Goal: Complete application form

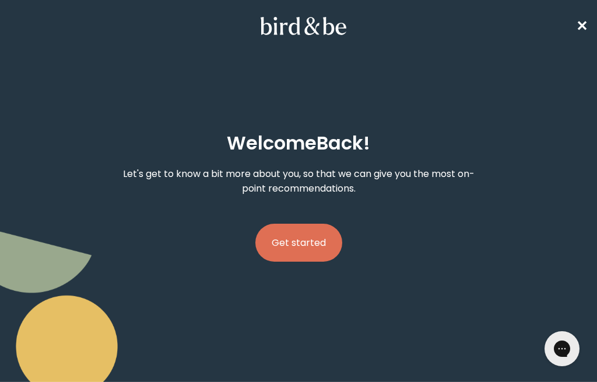
click at [312, 250] on button "Get started" at bounding box center [299, 242] width 87 height 38
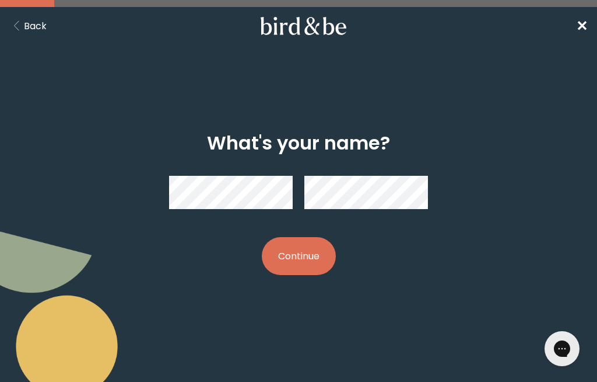
click at [305, 271] on button "Continue" at bounding box center [299, 256] width 74 height 38
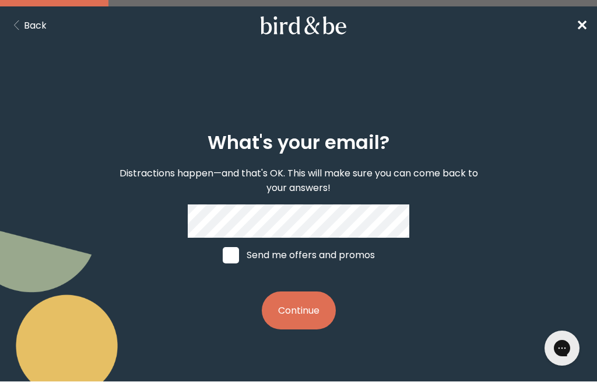
click at [309, 317] on button "Continue" at bounding box center [299, 311] width 74 height 38
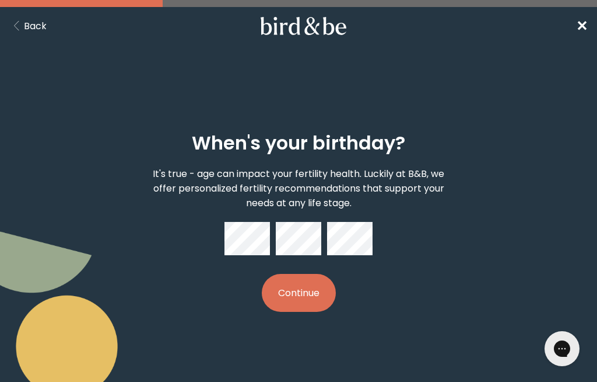
click at [316, 297] on button "Continue" at bounding box center [299, 293] width 74 height 38
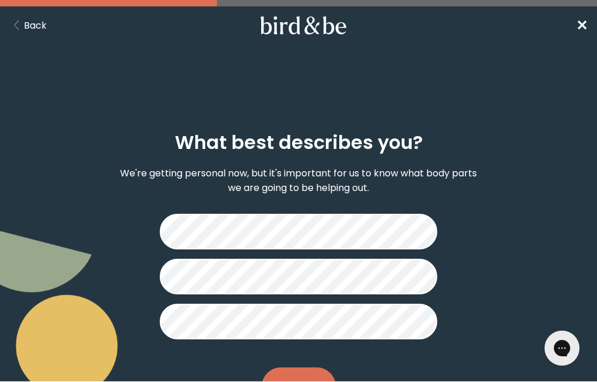
scroll to position [13, 0]
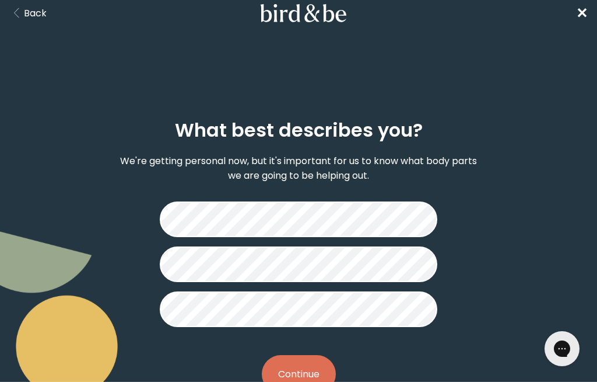
click at [309, 381] on button "Continue" at bounding box center [299, 374] width 74 height 38
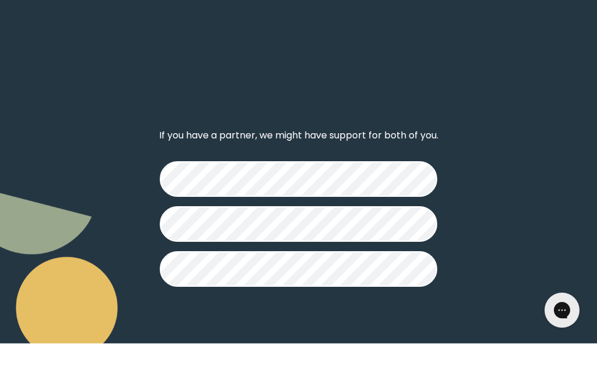
scroll to position [39, 0]
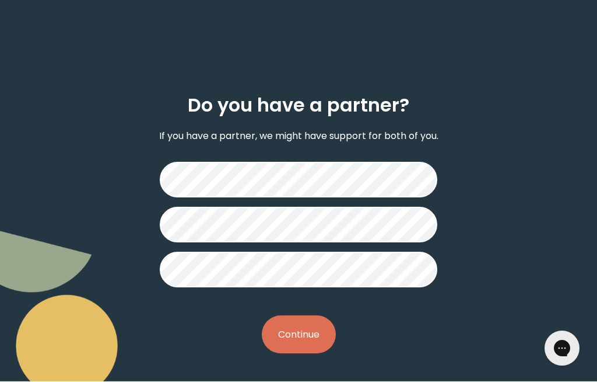
click at [321, 329] on button "Continue" at bounding box center [299, 335] width 74 height 38
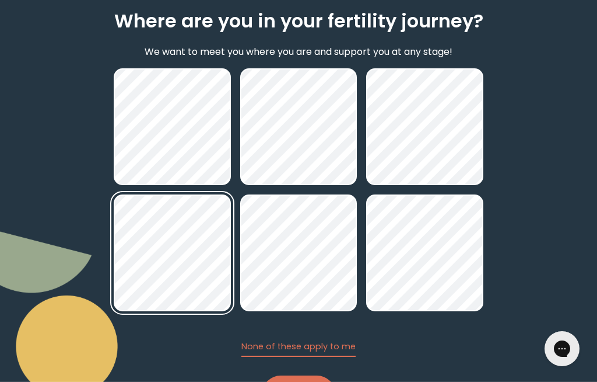
scroll to position [143, 0]
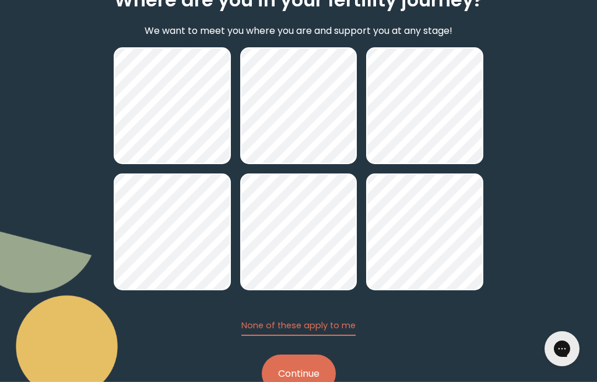
click at [306, 376] on button "Continue" at bounding box center [299, 373] width 74 height 38
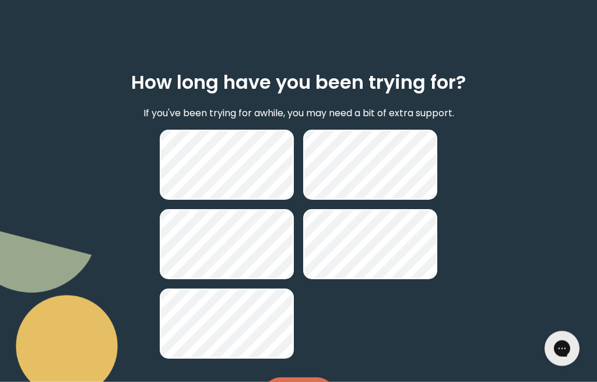
scroll to position [83, 0]
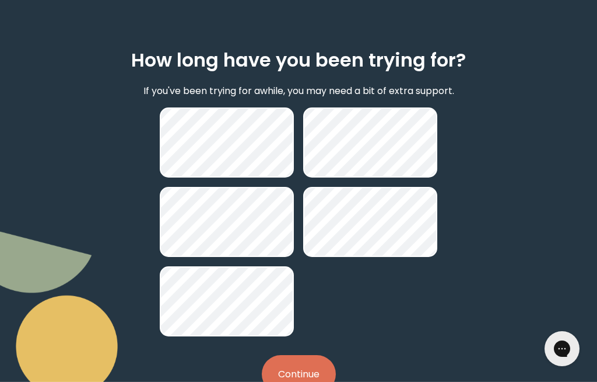
click at [298, 381] on button "Continue" at bounding box center [299, 374] width 74 height 38
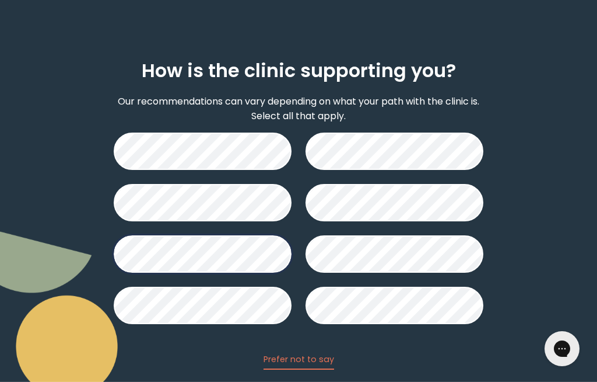
scroll to position [106, 0]
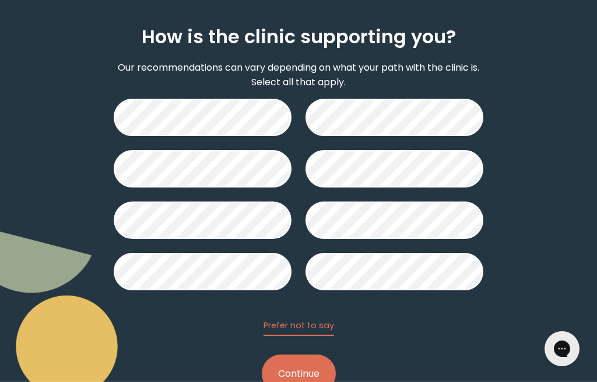
click at [291, 381] on button "Continue" at bounding box center [299, 373] width 74 height 38
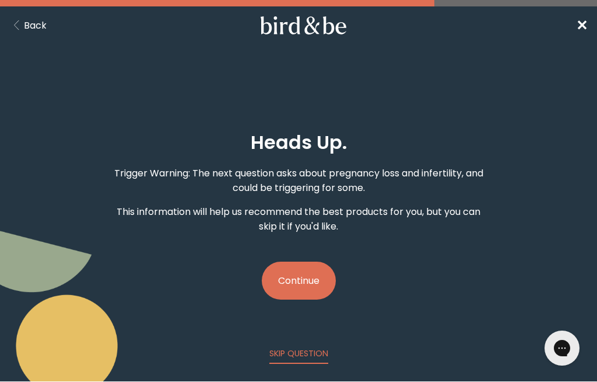
click at [317, 290] on button "Continue" at bounding box center [299, 281] width 74 height 38
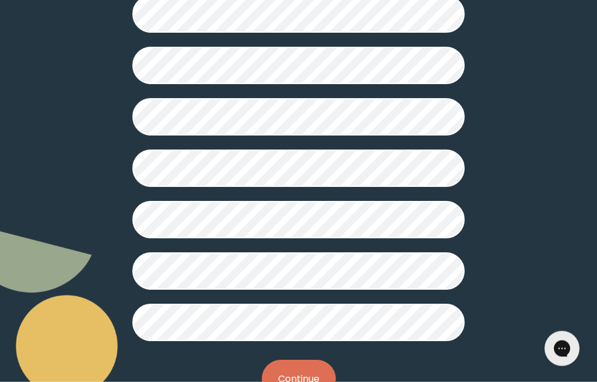
scroll to position [361, 0]
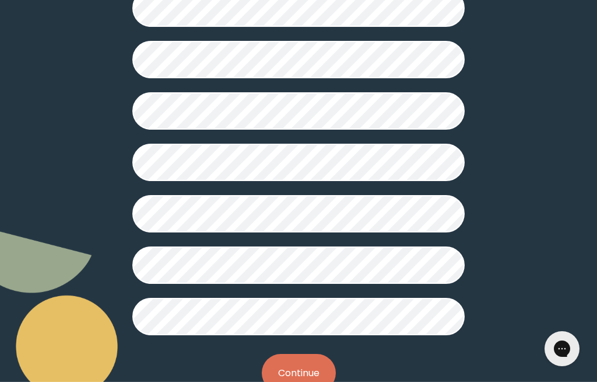
click at [288, 372] on button "Continue" at bounding box center [299, 373] width 74 height 38
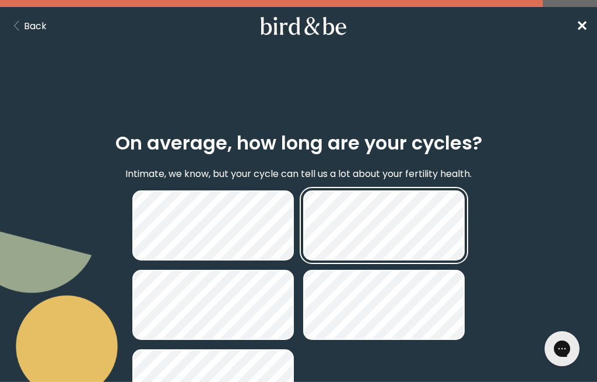
scroll to position [83, 0]
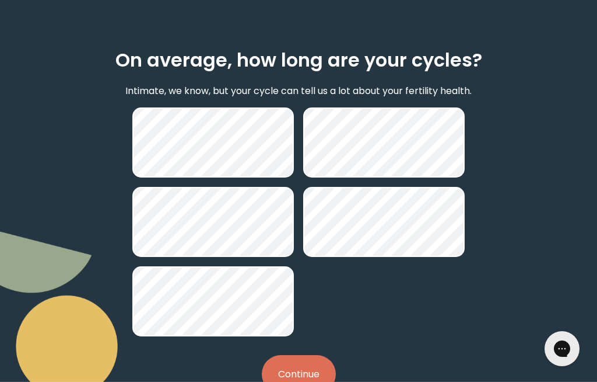
click at [309, 372] on button "Continue" at bounding box center [299, 374] width 74 height 38
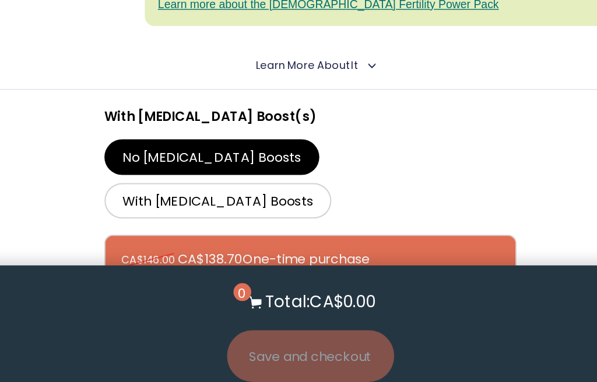
scroll to position [418, 0]
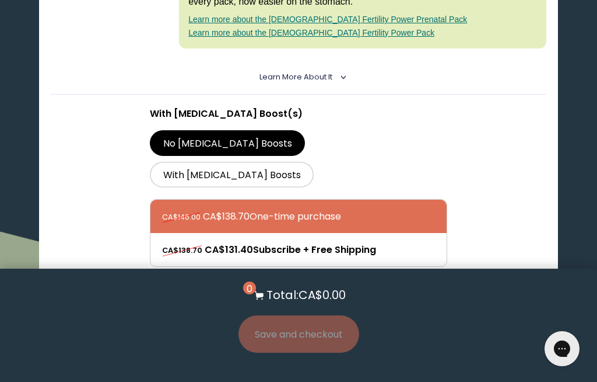
click at [314, 162] on label "With [MEDICAL_DATA] Boosts" at bounding box center [232, 175] width 164 height 26
click at [0, 0] on input "With [MEDICAL_DATA] Boosts" at bounding box center [0, 0] width 0 height 0
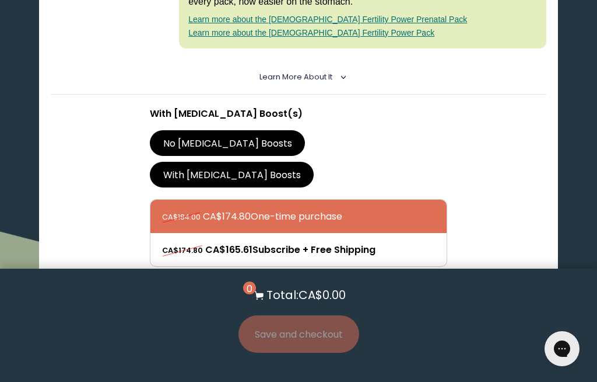
click at [220, 134] on label "No [MEDICAL_DATA] Boosts" at bounding box center [227, 143] width 155 height 26
click at [0, 0] on input "No [MEDICAL_DATA] Boosts" at bounding box center [0, 0] width 0 height 0
click at [314, 162] on label "With [MEDICAL_DATA] Boosts" at bounding box center [232, 175] width 164 height 26
click at [0, 0] on input "With [MEDICAL_DATA] Boosts" at bounding box center [0, 0] width 0 height 0
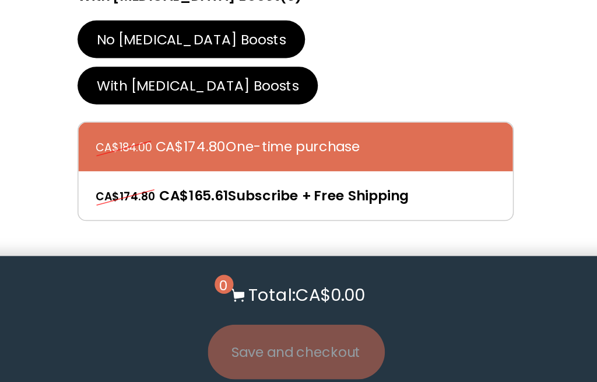
scroll to position [445, 0]
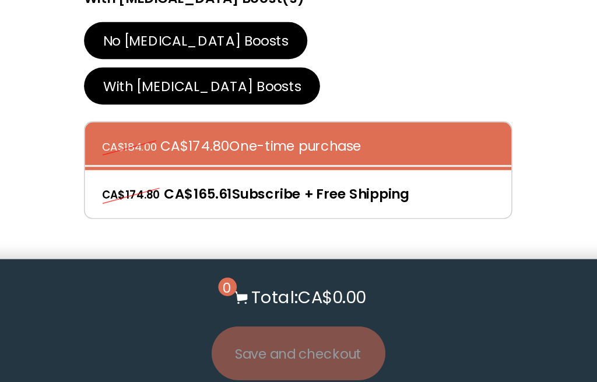
click at [271, 207] on div at bounding box center [310, 223] width 296 height 33
click at [162, 215] on input "CA$174.80 CA$165.61 Subscribe + Free Shipping" at bounding box center [162, 215] width 1 height 1
radio input "true"
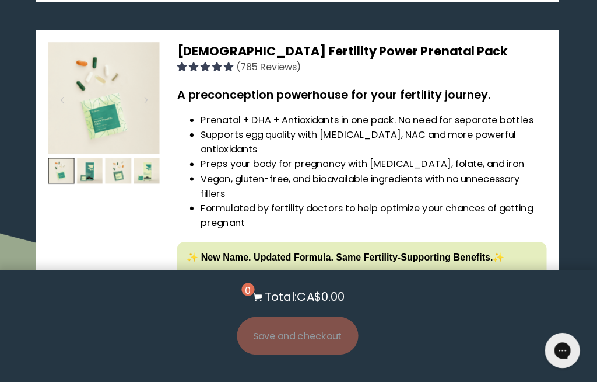
scroll to position [1860, 0]
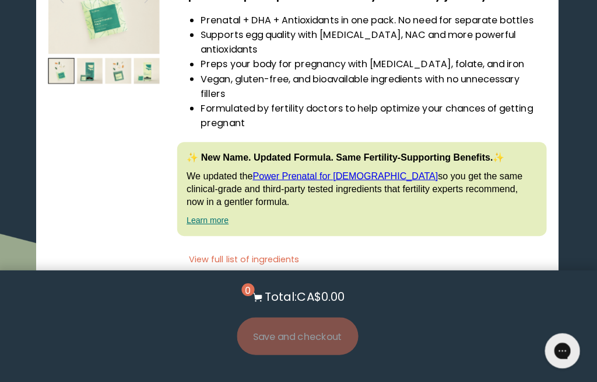
click at [330, 282] on summary "Learn More About it <" at bounding box center [299, 287] width 79 height 11
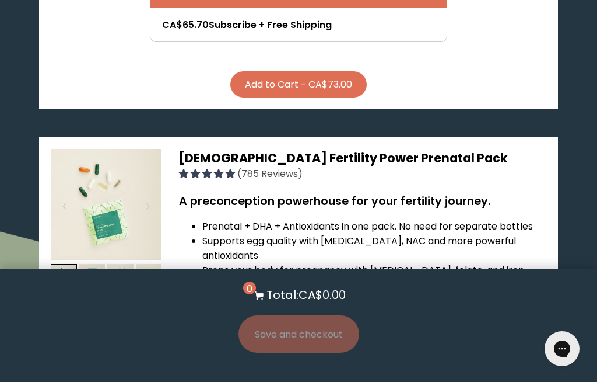
scroll to position [1750, 0]
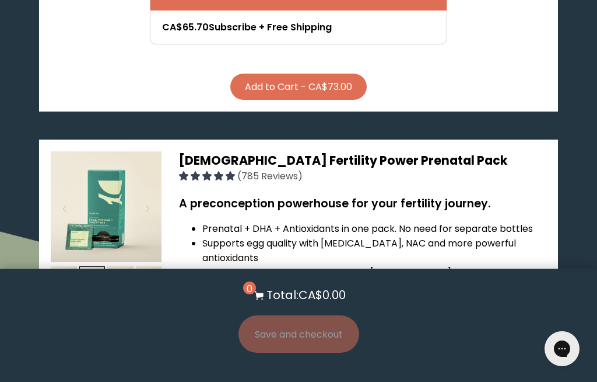
click at [102, 266] on img at bounding box center [92, 279] width 26 height 26
click at [71, 266] on img at bounding box center [64, 279] width 26 height 26
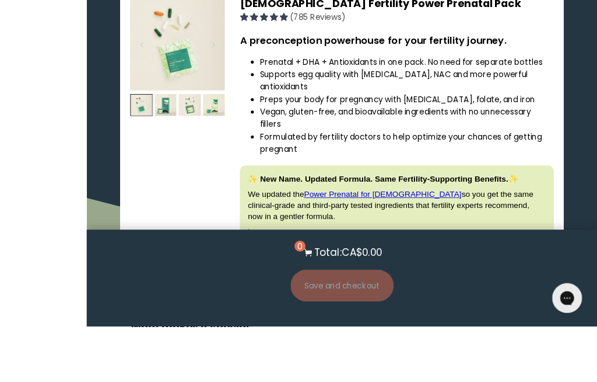
scroll to position [1929, 0]
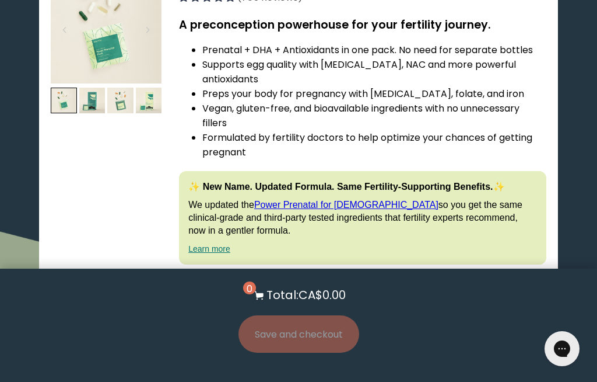
click at [276, 276] on button "View full list of ingredients" at bounding box center [245, 288] width 133 height 24
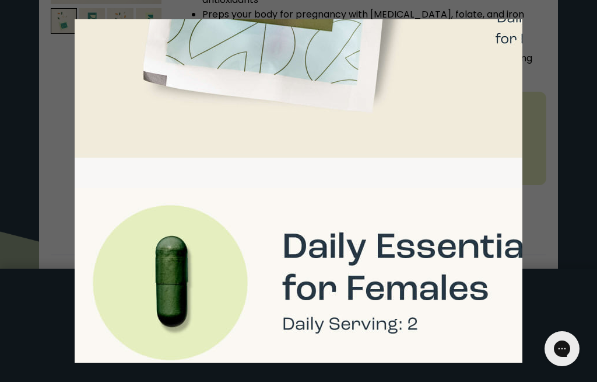
scroll to position [709, 37]
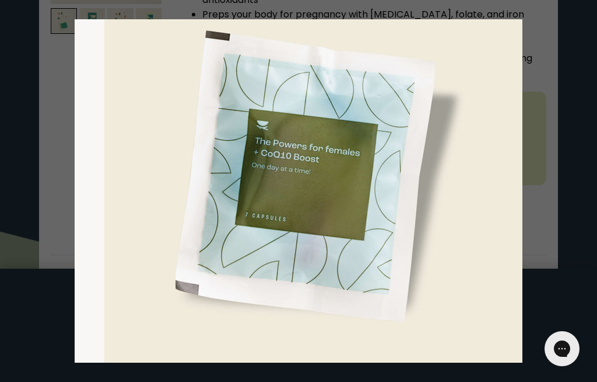
scroll to position [492, 0]
click at [562, 133] on div at bounding box center [298, 191] width 597 height 382
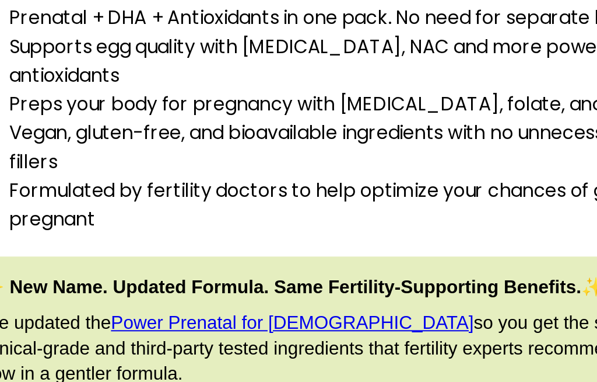
scroll to position [1964, 0]
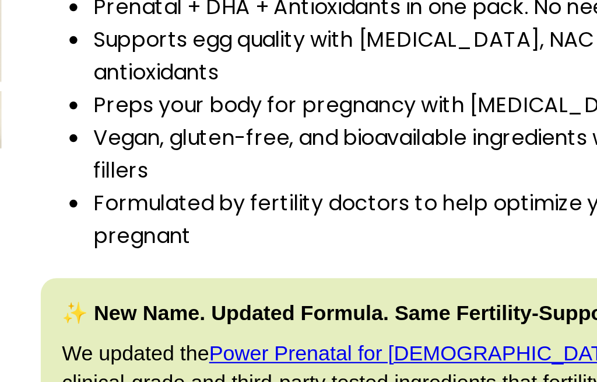
click at [188, 209] on link "Learn more" at bounding box center [209, 213] width 42 height 9
